Goal: Find specific page/section: Find specific page/section

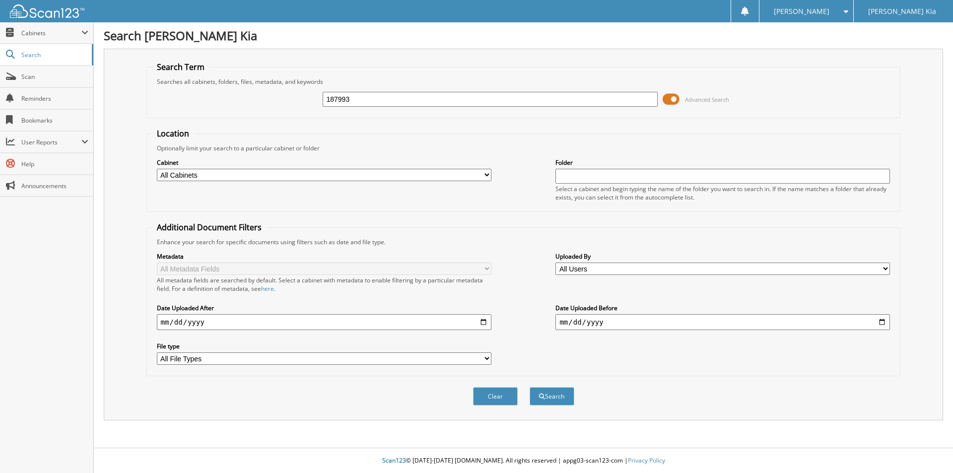
type input "187993"
click at [529, 387] on button "Search" at bounding box center [551, 396] width 45 height 18
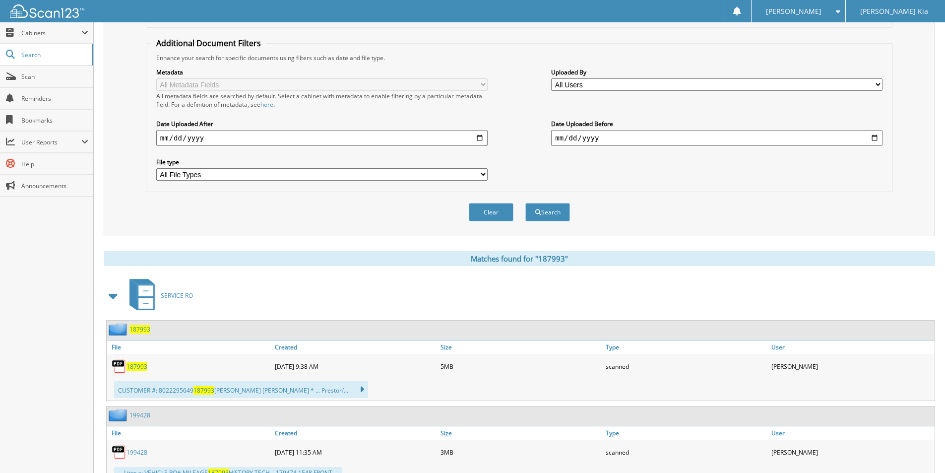
scroll to position [223, 0]
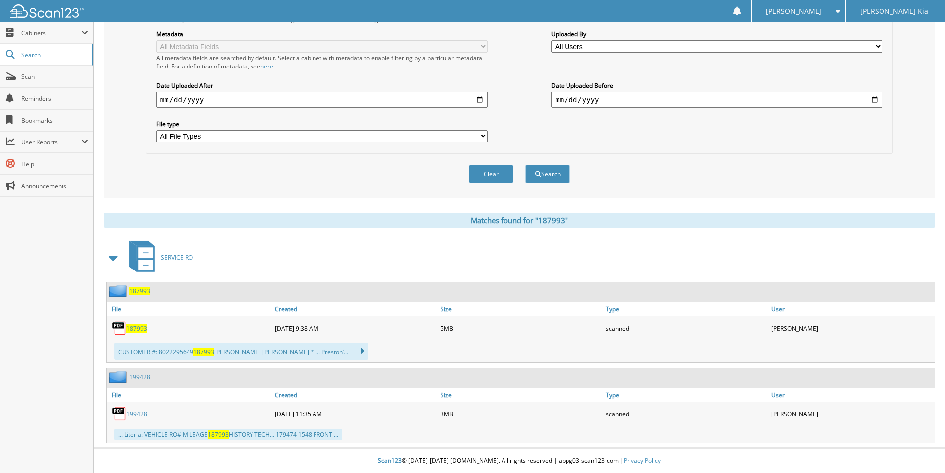
click at [136, 327] on span "187993" at bounding box center [137, 328] width 21 height 8
